Goal: Transaction & Acquisition: Obtain resource

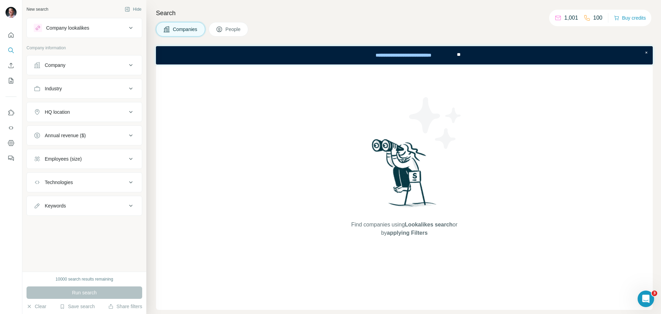
click at [57, 65] on div "Company" at bounding box center [55, 65] width 21 height 7
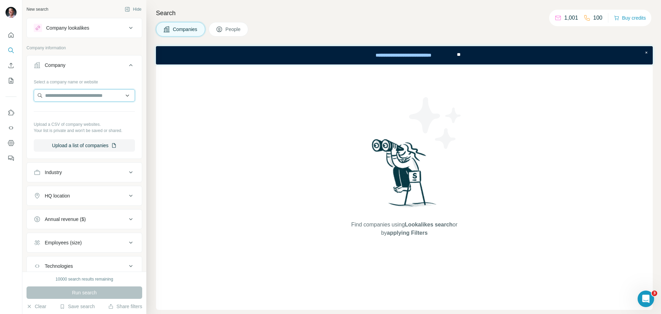
click at [57, 93] on input "text" at bounding box center [84, 95] width 101 height 12
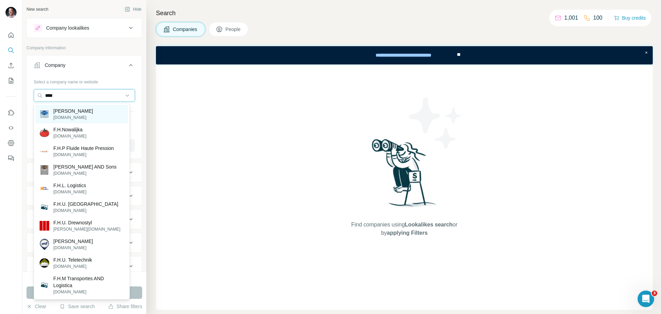
type input "****"
click at [68, 118] on p "[DOMAIN_NAME]" at bounding box center [73, 117] width 40 height 6
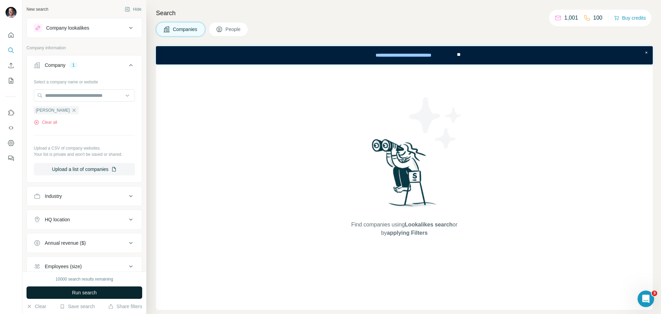
click at [97, 287] on button "Run search" at bounding box center [84, 292] width 116 height 12
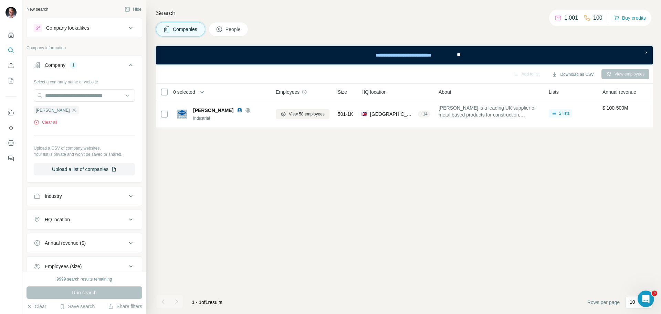
click at [234, 29] on span "People" at bounding box center [233, 29] width 16 height 7
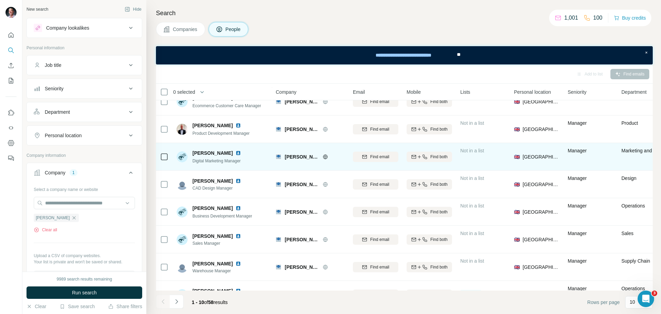
scroll to position [89, 0]
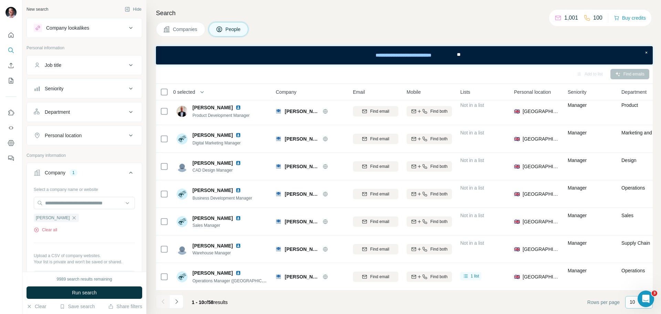
click at [635, 302] on div "10" at bounding box center [637, 301] width 17 height 7
click at [635, 246] on p "60" at bounding box center [634, 249] width 6 height 7
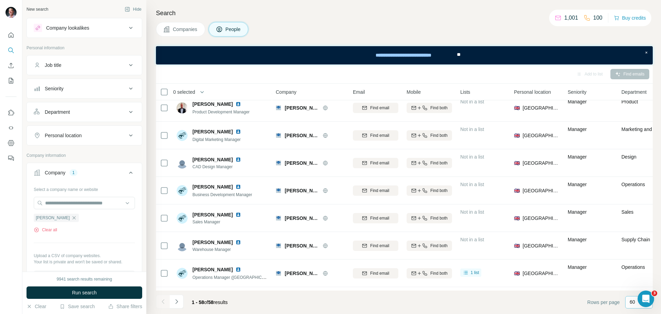
click at [417, 298] on footer "1 - 58 of 58 results Rows per page 60" at bounding box center [404, 301] width 497 height 23
click at [569, 302] on footer "1 - 58 of 58 results Rows per page 60" at bounding box center [404, 301] width 497 height 23
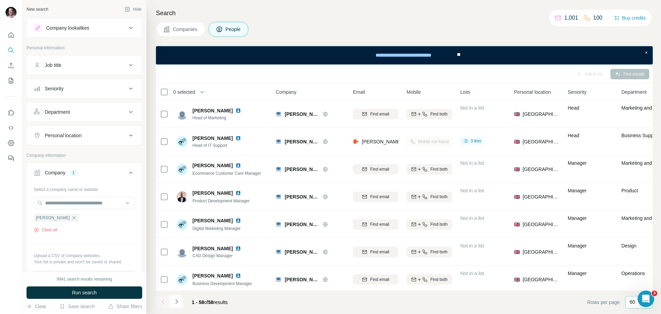
click at [234, 32] on span "People" at bounding box center [233, 29] width 16 height 7
click at [165, 86] on th "0 selected" at bounding box center [211, 92] width 110 height 17
click at [208, 93] on icon "button" at bounding box center [204, 91] width 7 height 7
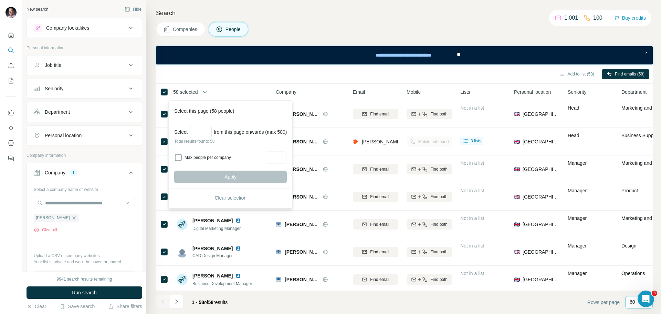
click at [274, 76] on div "Add to list (58) Find emails (58)" at bounding box center [404, 74] width 490 height 12
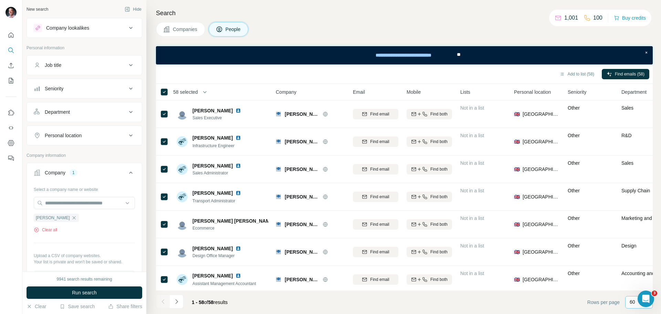
scroll to position [1136, 0]
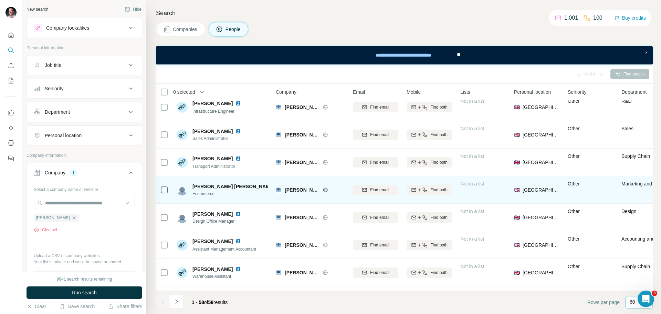
click at [277, 186] on img at bounding box center [278, 186] width 3 height 6
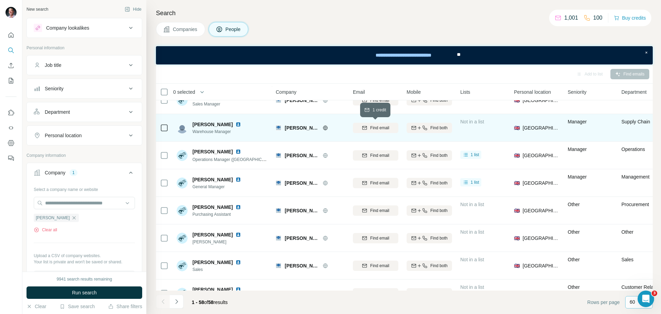
scroll to position [0, 0]
